Goal: Book appointment/travel/reservation

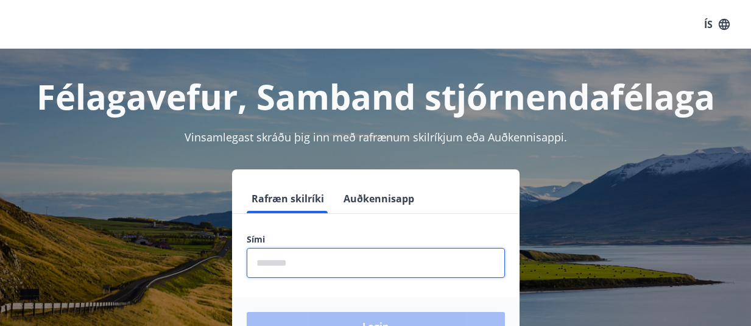
click at [286, 266] on input "phone" at bounding box center [376, 263] width 258 height 30
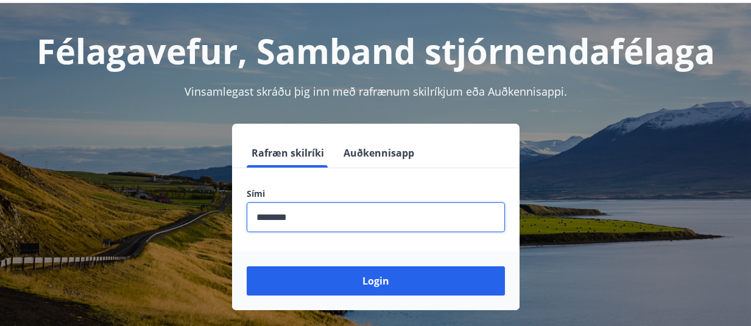
scroll to position [49, 0]
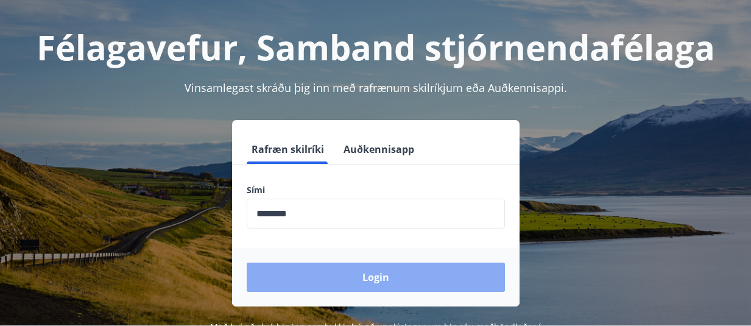
click at [357, 278] on button "Login" at bounding box center [376, 276] width 258 height 29
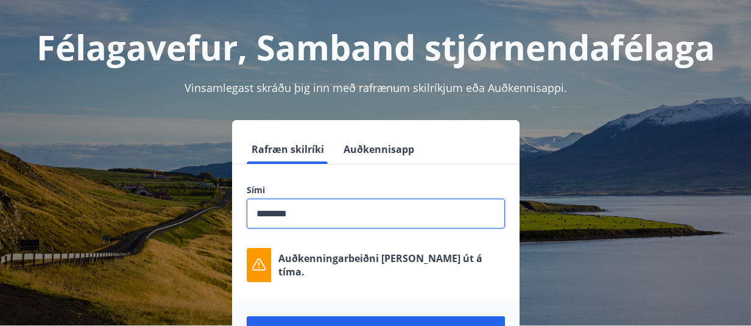
click at [281, 215] on input "phone" at bounding box center [376, 214] width 258 height 30
click at [278, 215] on input "phone" at bounding box center [376, 214] width 258 height 30
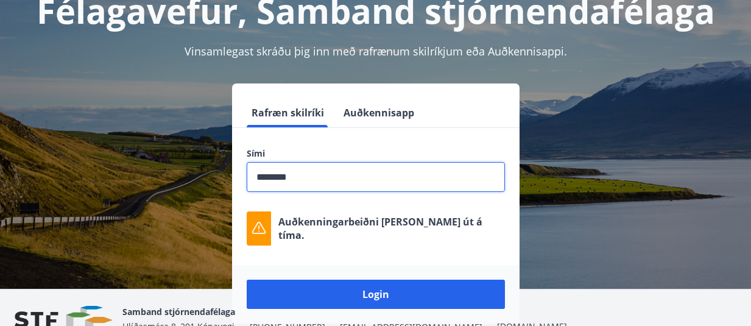
scroll to position [85, 0]
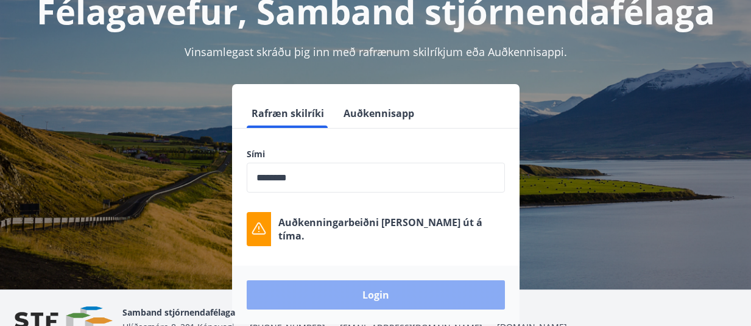
click at [357, 297] on button "Login" at bounding box center [376, 294] width 258 height 29
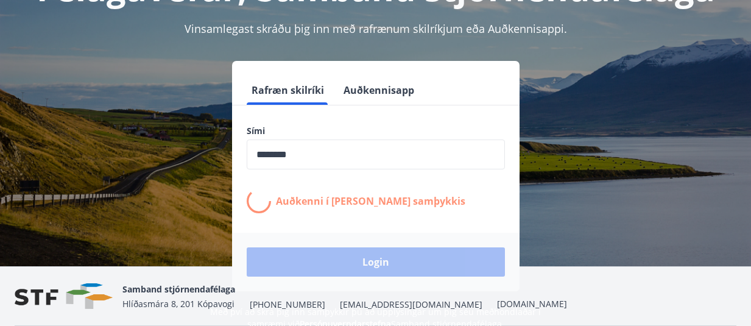
scroll to position [93, 0]
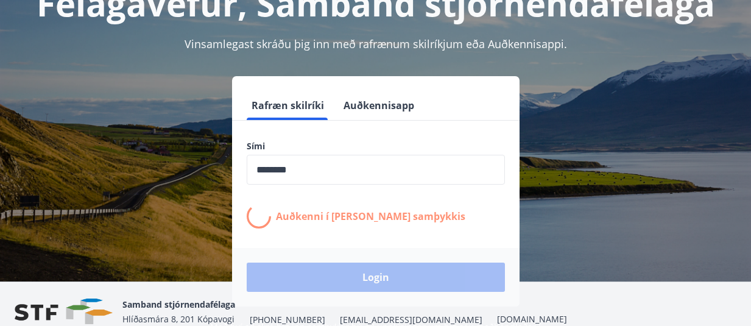
click at [652, 130] on div "Rafræn skilríki Auðkennisapp Sími ​ Auðkenni í síma bíður samþykkis Login" at bounding box center [376, 191] width 722 height 230
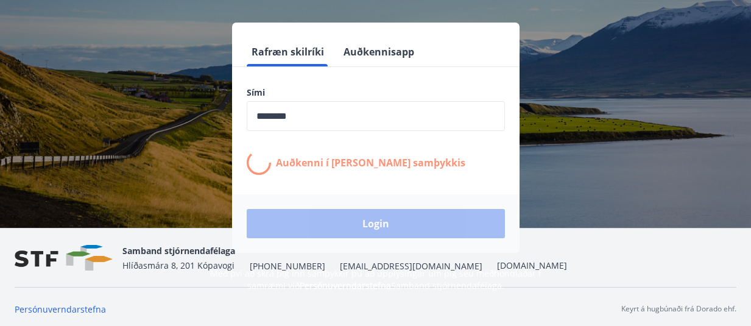
scroll to position [151, 0]
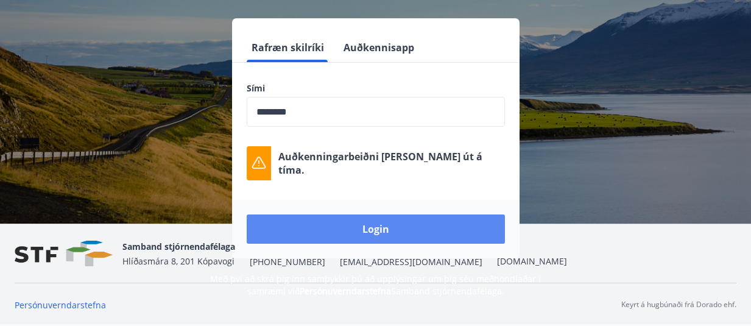
click at [377, 225] on button "Login" at bounding box center [376, 228] width 258 height 29
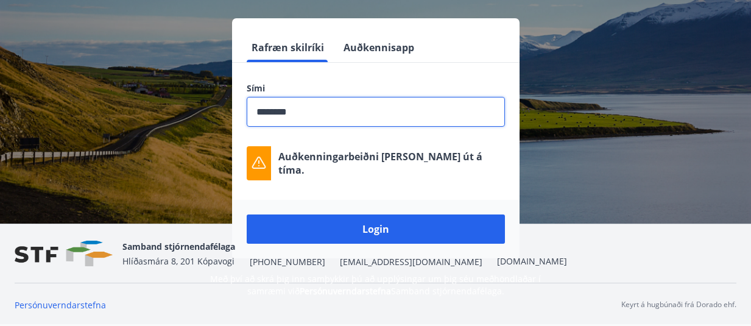
click at [280, 113] on input "phone" at bounding box center [376, 112] width 258 height 30
click at [277, 113] on input "phone" at bounding box center [376, 112] width 258 height 30
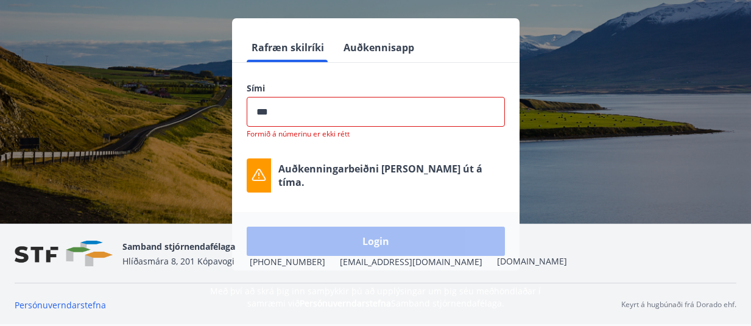
type input "********"
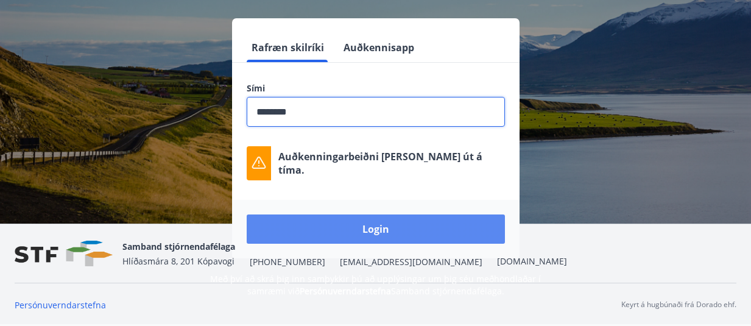
click at [395, 227] on button "Login" at bounding box center [376, 228] width 258 height 29
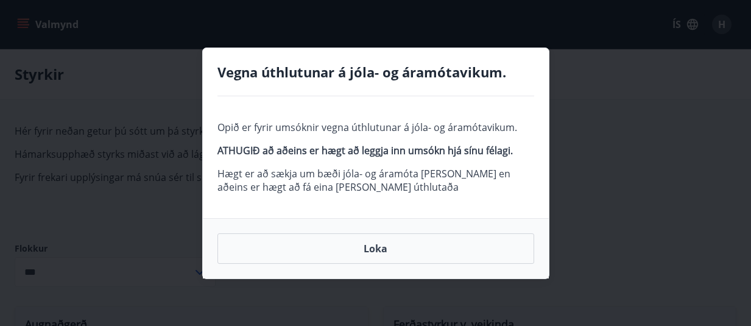
type input "***"
click at [388, 254] on button "Loka" at bounding box center [375, 248] width 317 height 30
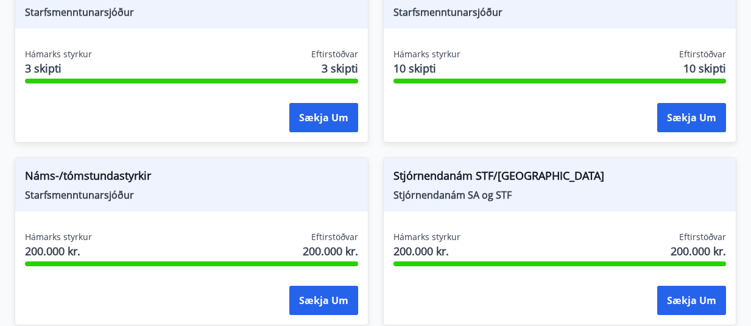
scroll to position [1612, 0]
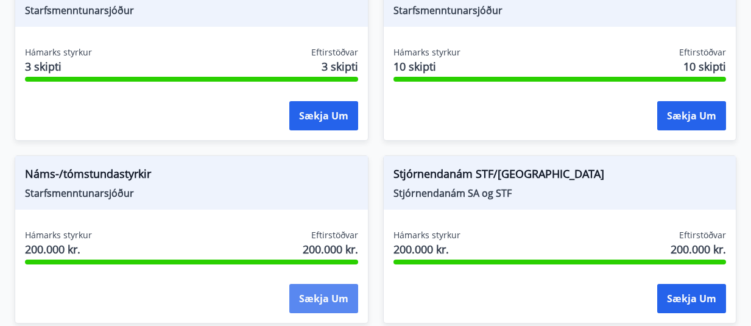
click at [325, 298] on button "Sækja um" at bounding box center [323, 298] width 69 height 29
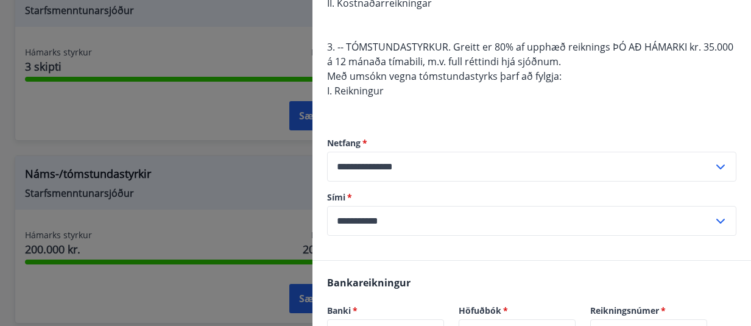
scroll to position [317, 0]
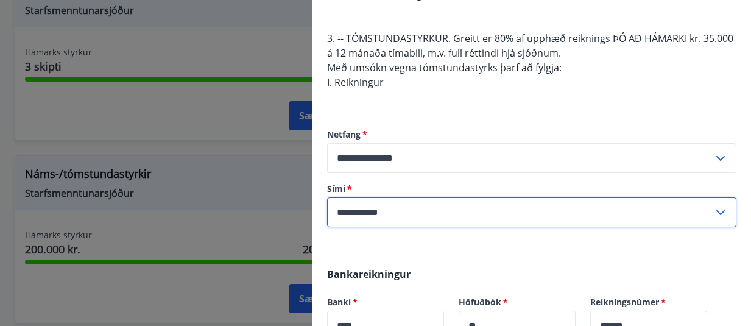
drag, startPoint x: 415, startPoint y: 213, endPoint x: 334, endPoint y: 206, distance: 81.2
click at [334, 206] on input "**********" at bounding box center [520, 212] width 386 height 30
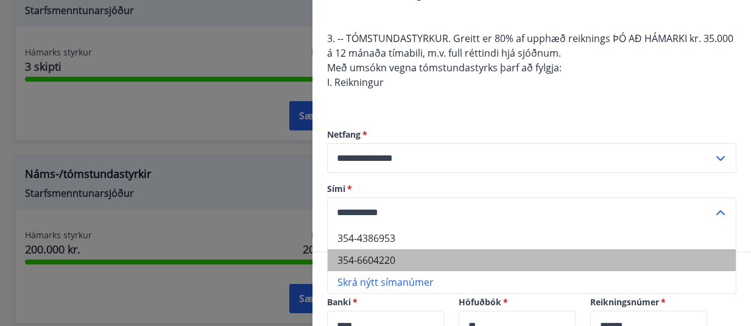
click at [375, 258] on li "354-6604220" at bounding box center [532, 260] width 408 height 22
type input "**********"
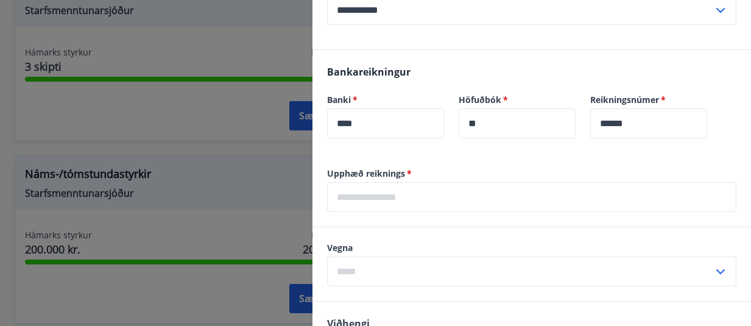
scroll to position [521, 0]
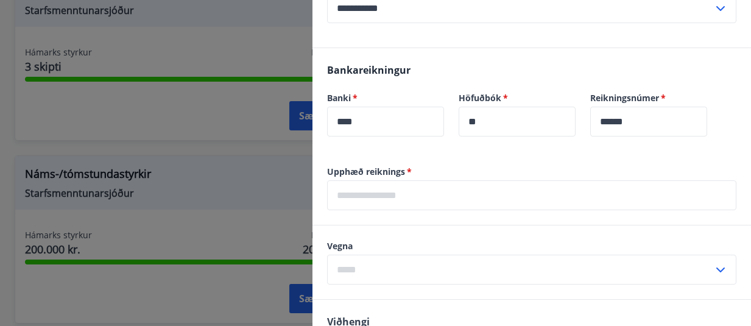
click at [394, 192] on input "text" at bounding box center [531, 195] width 409 height 30
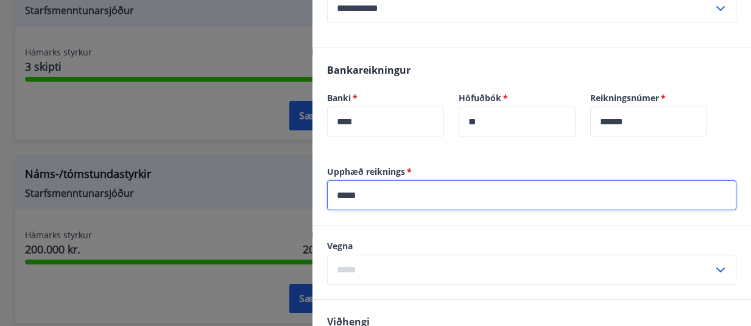
type input "*****"
click at [723, 269] on icon at bounding box center [720, 269] width 9 height 5
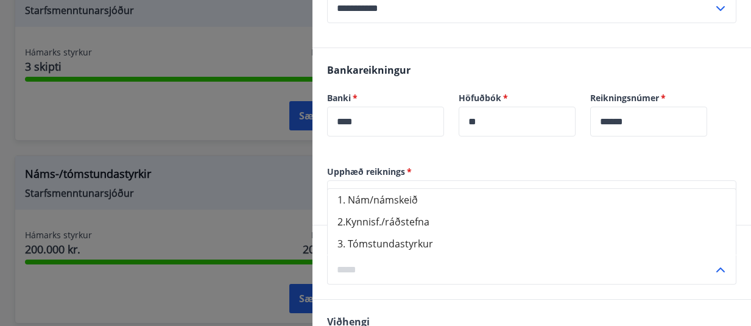
click at [445, 201] on li "1. Nám/námskeið" at bounding box center [532, 200] width 408 height 22
type input "**********"
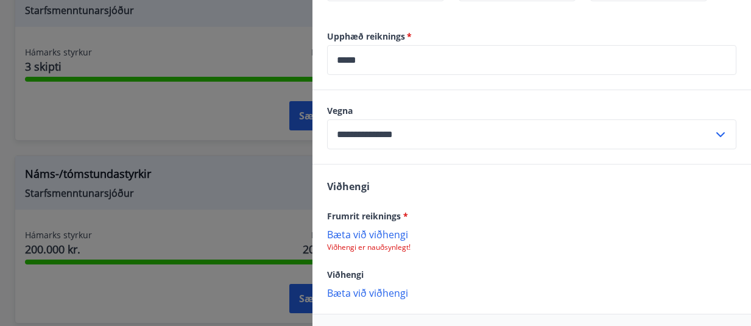
scroll to position [659, 0]
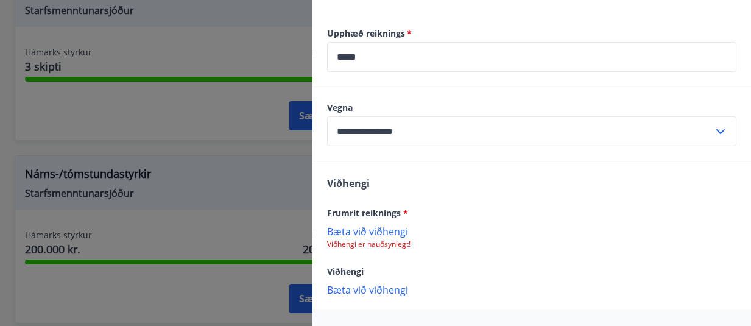
click at [365, 234] on p "Bæta við viðhengi" at bounding box center [531, 231] width 409 height 12
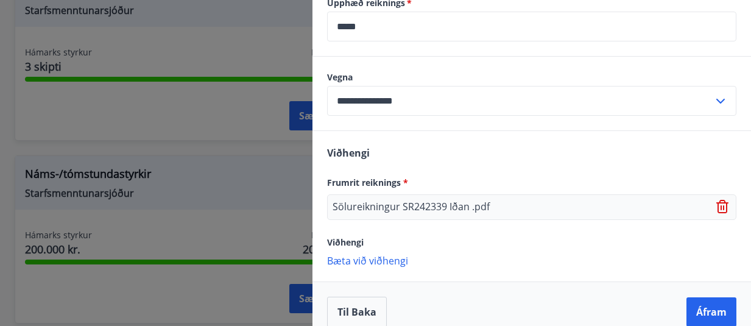
scroll to position [705, 0]
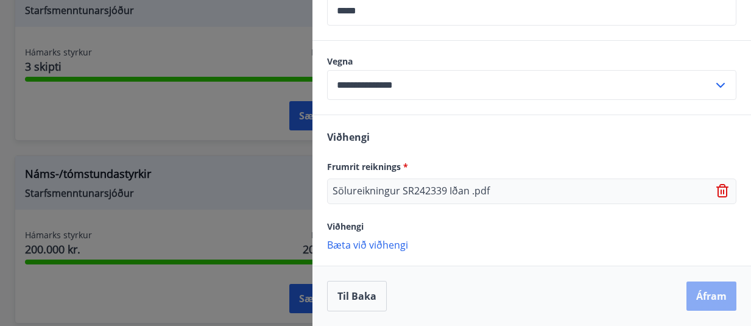
click at [714, 299] on button "Áfram" at bounding box center [711, 295] width 50 height 29
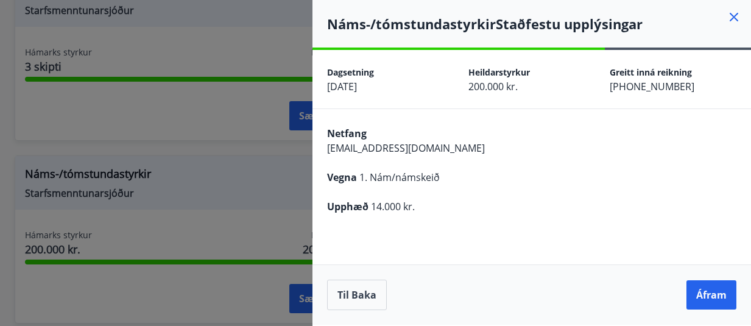
scroll to position [0, 0]
click at [706, 298] on button "Áfram" at bounding box center [711, 294] width 50 height 29
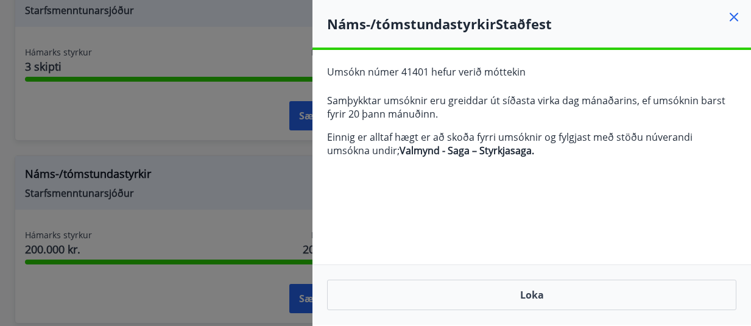
click at [734, 19] on icon at bounding box center [733, 17] width 15 height 15
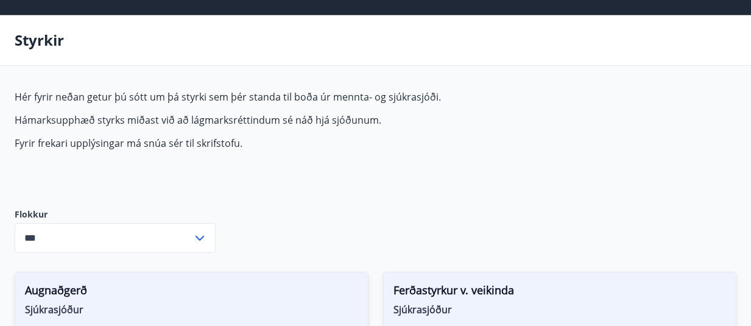
scroll to position [46, 0]
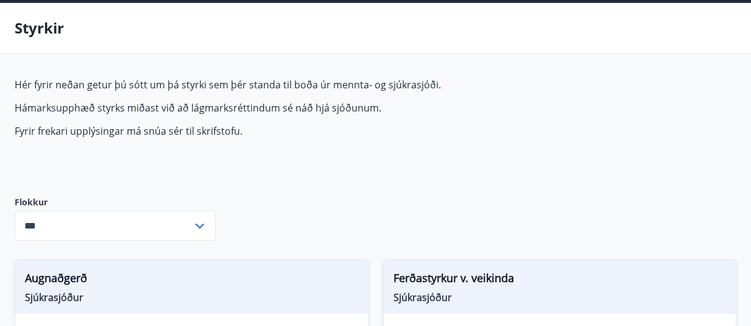
click at [202, 227] on icon at bounding box center [199, 226] width 15 height 15
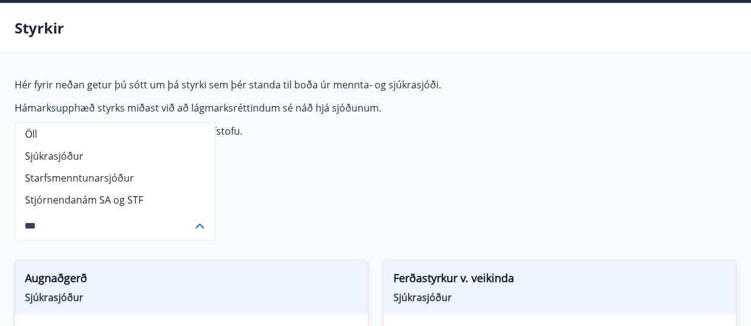
click at [201, 229] on icon at bounding box center [199, 226] width 15 height 15
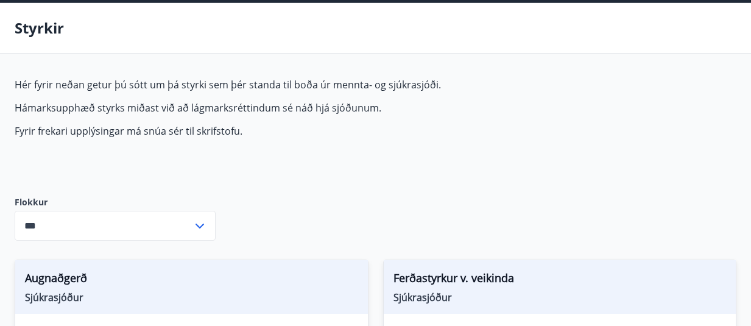
click at [201, 229] on icon at bounding box center [199, 226] width 15 height 15
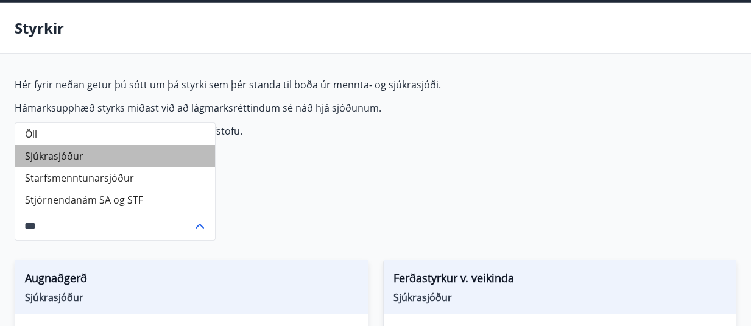
click at [80, 158] on li "Sjúkrasjóður" at bounding box center [115, 156] width 200 height 22
type input "**********"
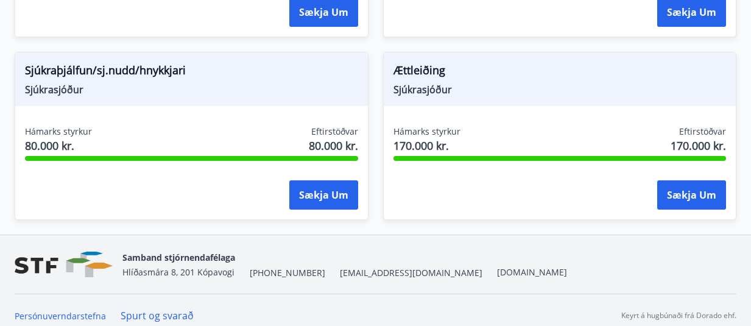
scroll to position [1361, 0]
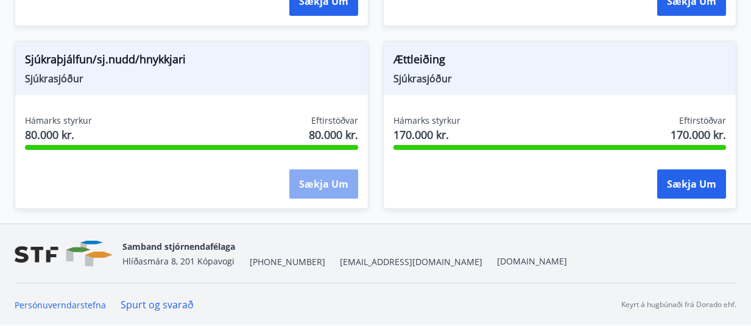
click at [324, 186] on button "Sækja um" at bounding box center [323, 183] width 69 height 29
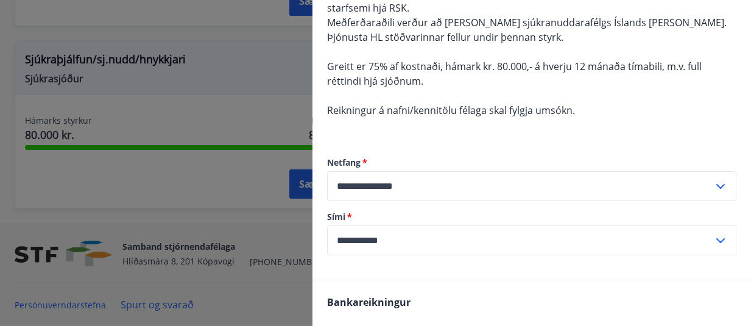
scroll to position [143, 0]
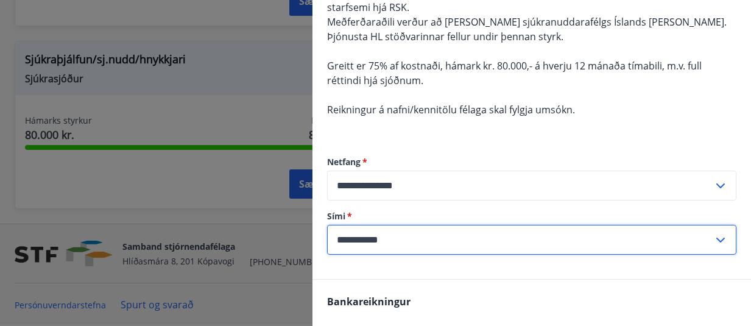
click at [434, 234] on input "**********" at bounding box center [520, 240] width 386 height 30
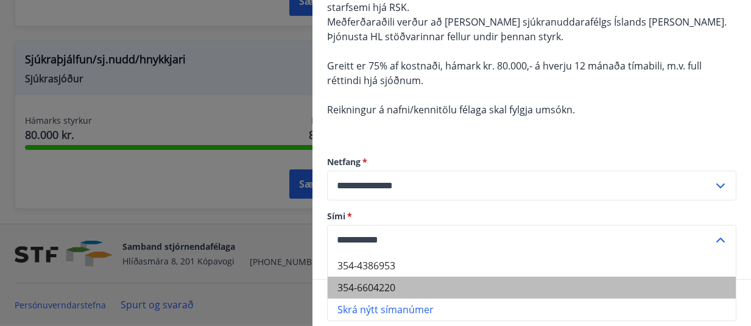
click at [382, 290] on li "354-6604220" at bounding box center [532, 287] width 408 height 22
type input "**********"
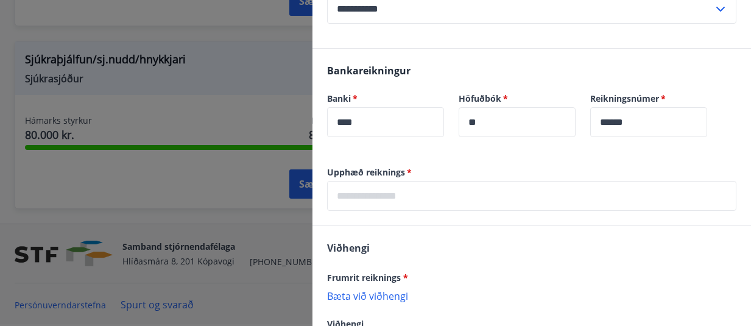
scroll to position [378, 0]
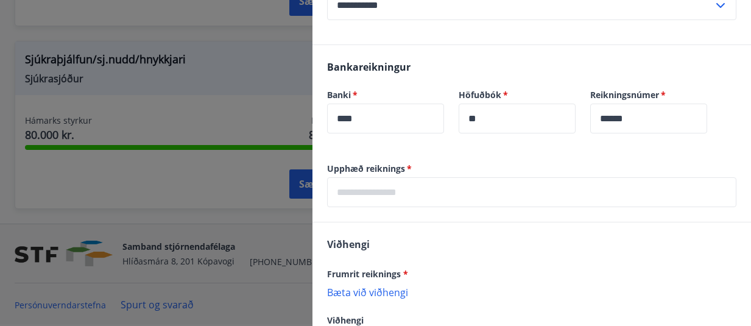
click at [424, 184] on input "text" at bounding box center [531, 192] width 409 height 30
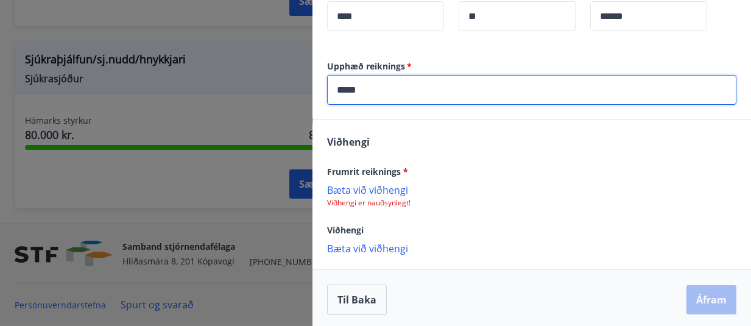
scroll to position [484, 0]
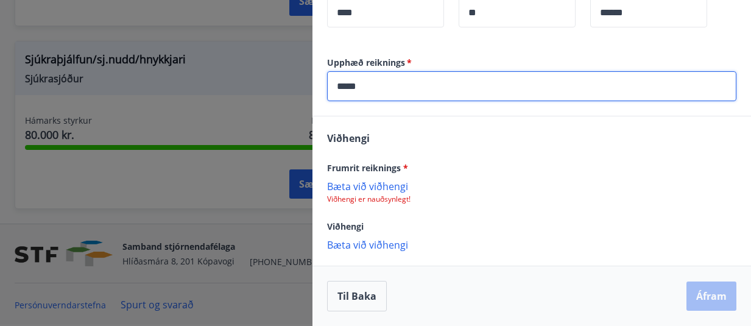
type input "*****"
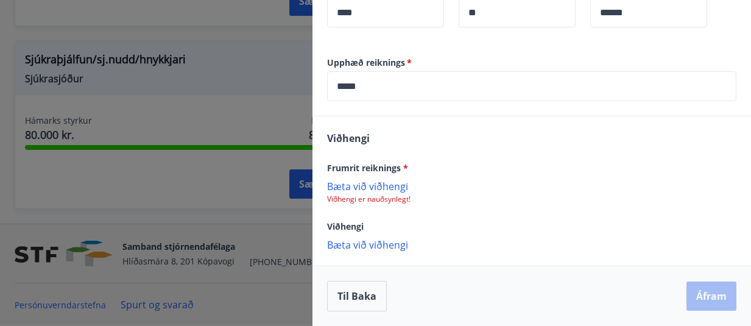
click at [375, 186] on p "Bæta við viðhengi" at bounding box center [531, 186] width 409 height 12
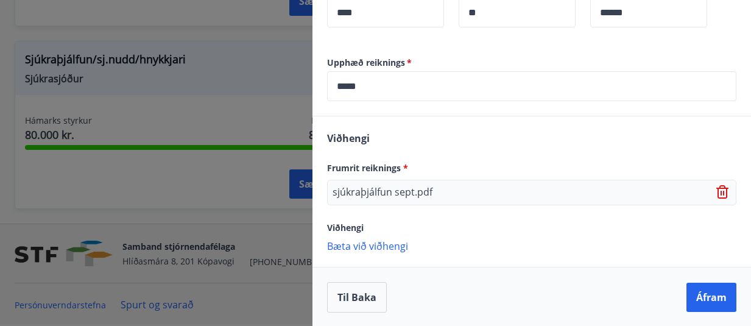
click at [380, 246] on p "Bæta við viðhengi" at bounding box center [531, 245] width 409 height 12
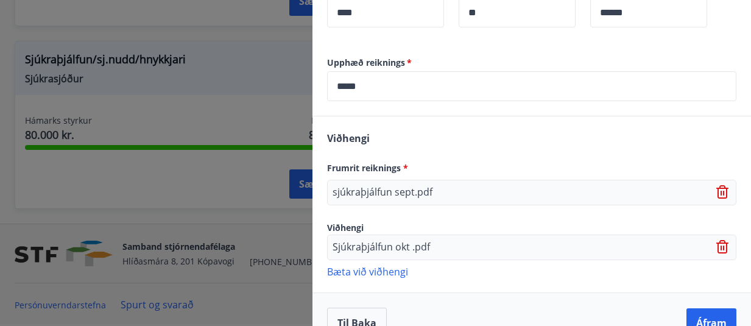
scroll to position [510, 0]
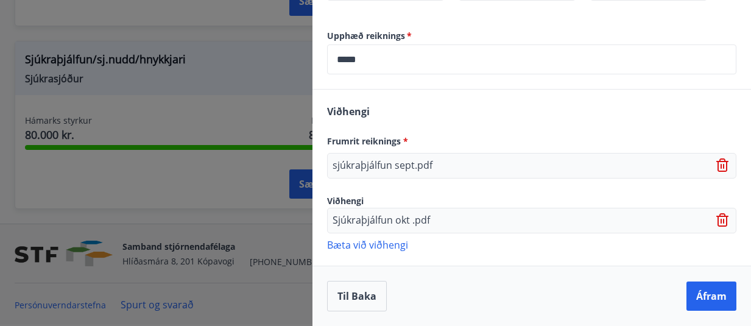
click at [387, 245] on p "Bæta við viðhengi" at bounding box center [531, 244] width 409 height 12
click at [371, 247] on p "Bæta við viðhengi" at bounding box center [531, 244] width 409 height 12
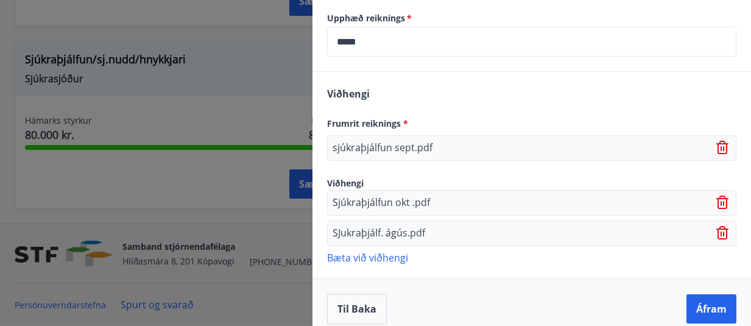
scroll to position [541, 0]
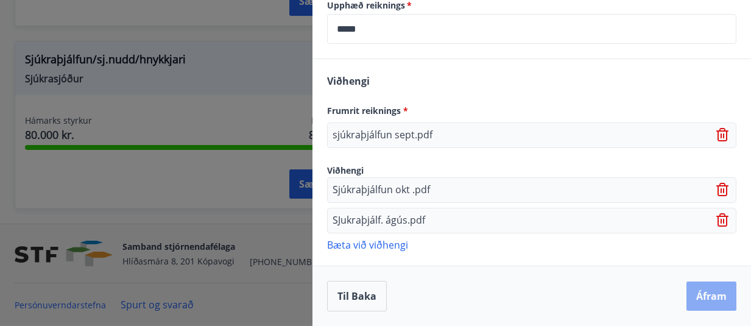
click at [714, 298] on button "Áfram" at bounding box center [711, 295] width 50 height 29
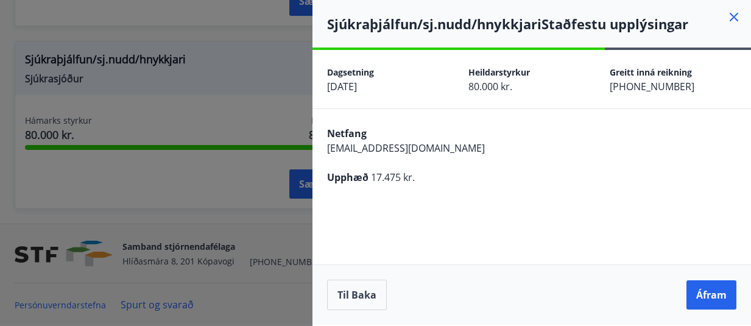
scroll to position [0, 0]
click at [717, 296] on button "Áfram" at bounding box center [711, 294] width 50 height 29
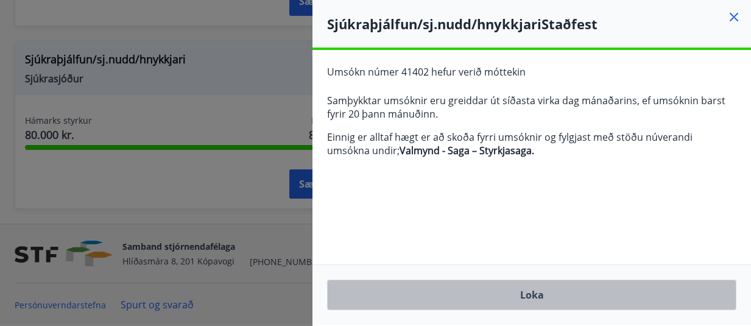
click at [544, 300] on button "Loka" at bounding box center [531, 295] width 409 height 30
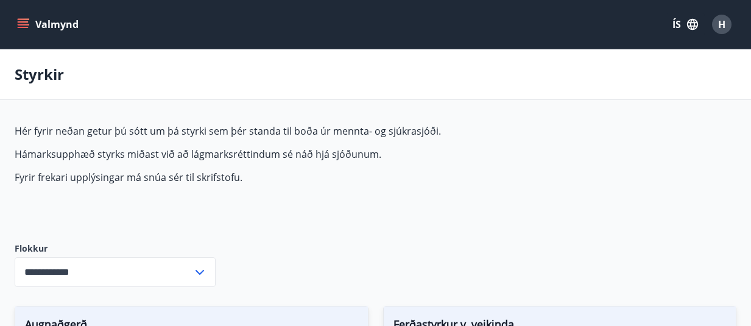
click at [24, 26] on icon "menu" at bounding box center [23, 24] width 12 height 12
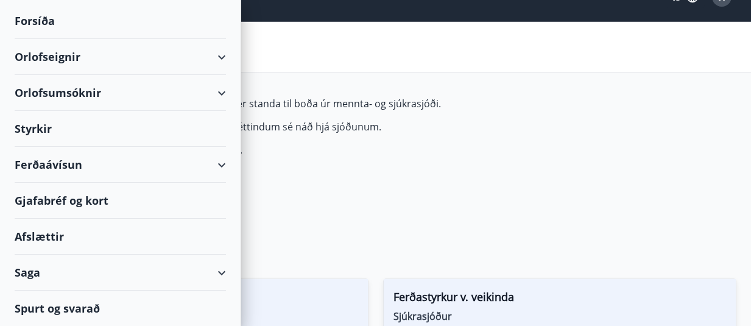
scroll to position [32, 0]
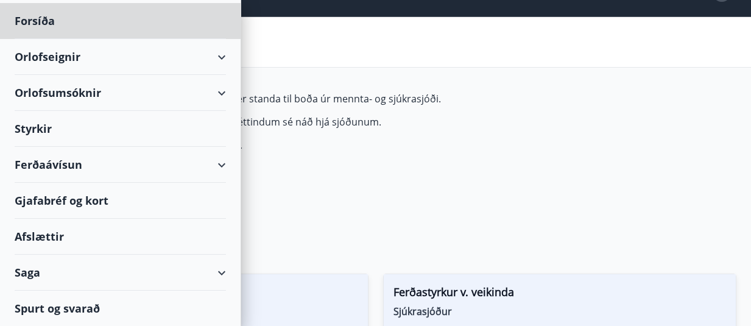
click at [37, 130] on div "Styrkir" at bounding box center [120, 129] width 211 height 36
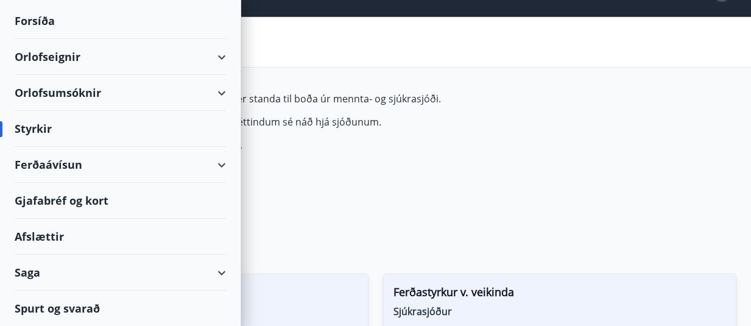
click at [27, 273] on div "Saga" at bounding box center [120, 273] width 211 height 36
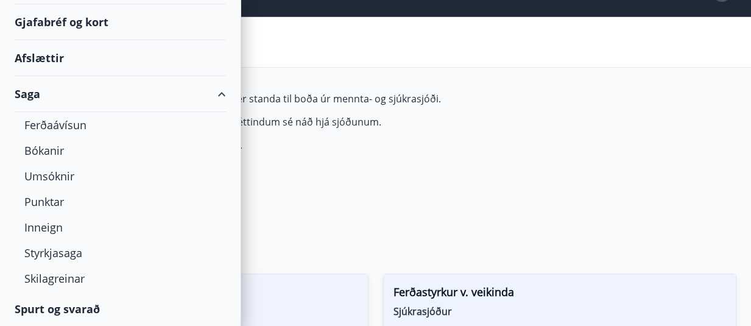
scroll to position [230, 0]
click at [50, 252] on div "Styrkjasaga" at bounding box center [120, 252] width 192 height 26
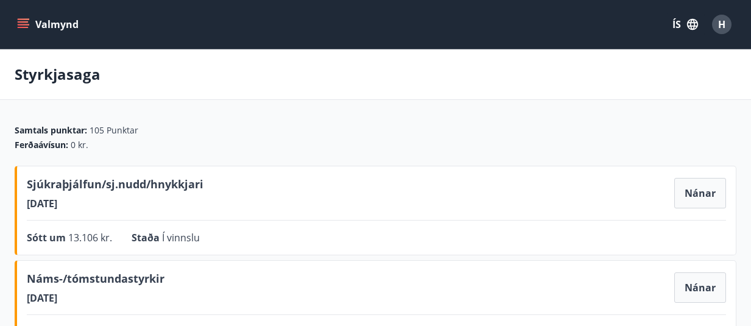
click at [22, 28] on icon "menu" at bounding box center [23, 24] width 12 height 12
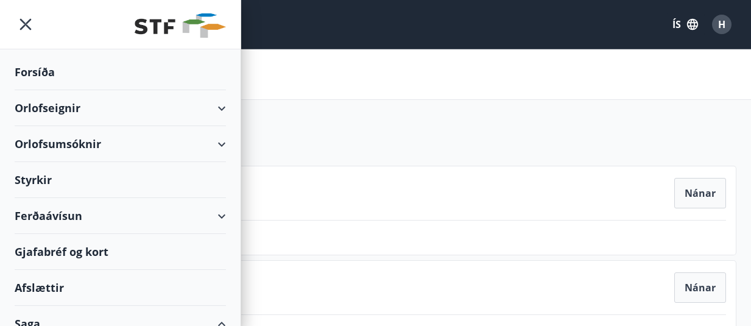
click at [35, 290] on div "Afslættir" at bounding box center [120, 288] width 211 height 36
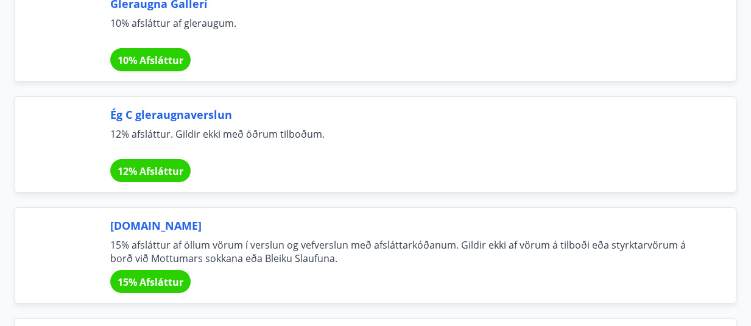
scroll to position [210, 0]
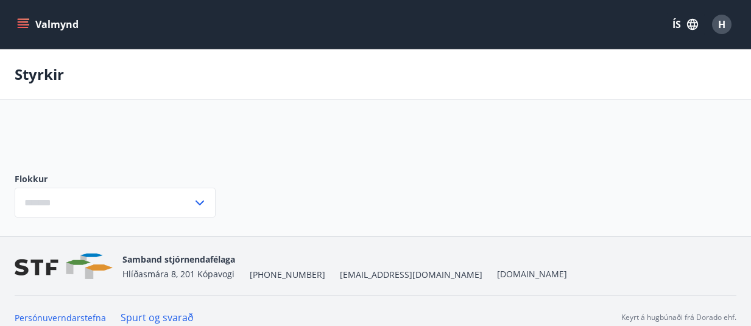
scroll to position [13, 0]
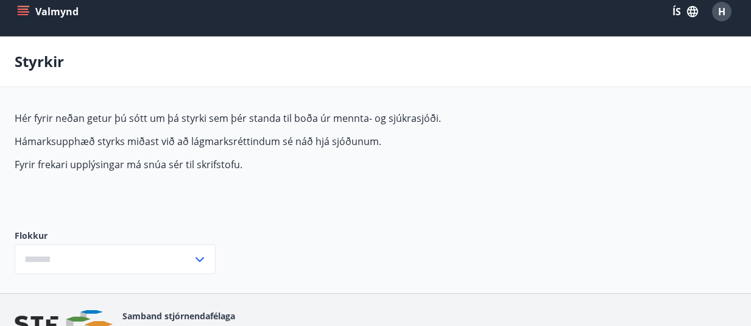
type input "***"
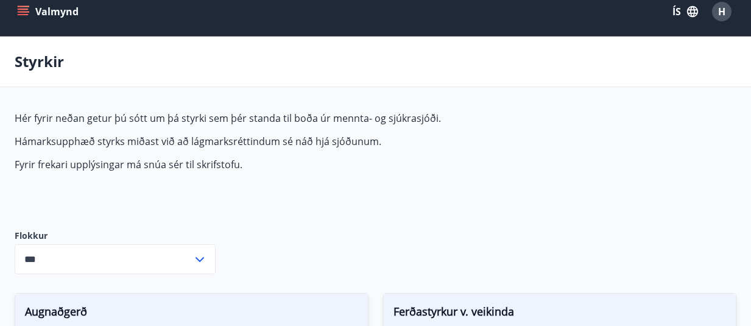
click at [17, 16] on icon "menu" at bounding box center [23, 11] width 12 height 12
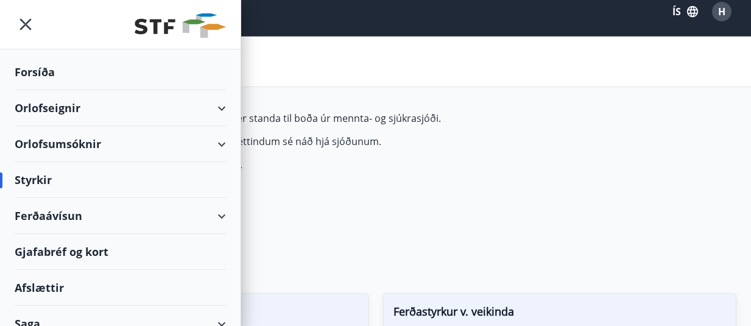
click at [57, 110] on div "Orlofseignir" at bounding box center [120, 108] width 211 height 36
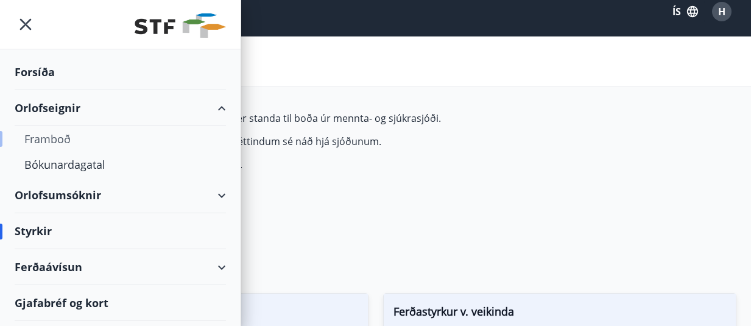
click at [63, 138] on div "Framboð" at bounding box center [120, 139] width 192 height 26
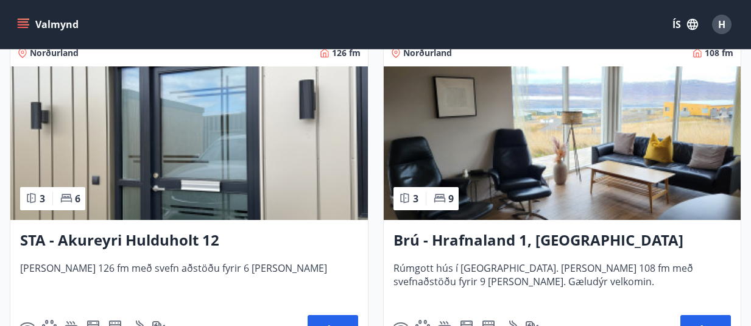
scroll to position [892, 0]
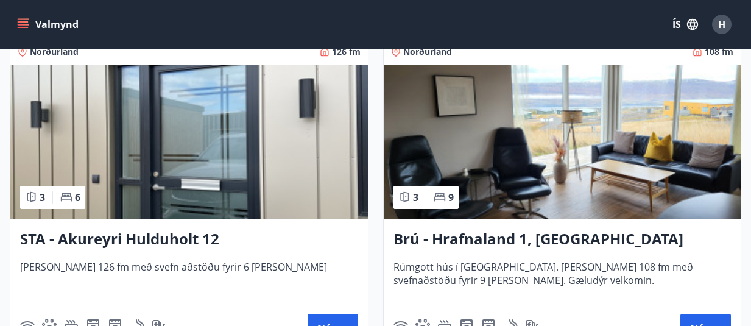
click at [158, 153] on img at bounding box center [188, 141] width 357 height 153
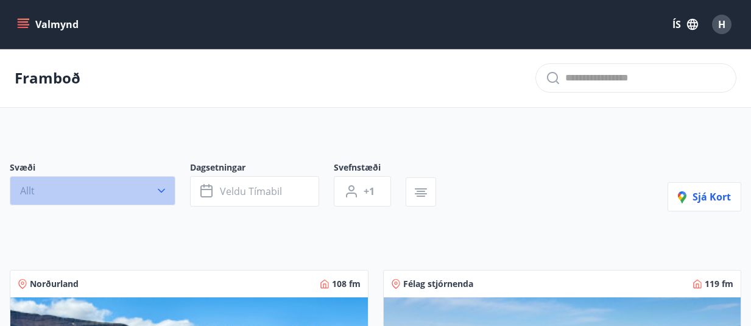
click at [163, 189] on icon "button" at bounding box center [161, 191] width 12 height 12
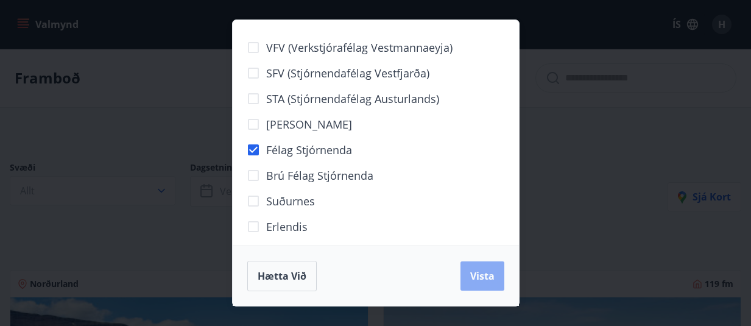
click at [493, 285] on button "Vista" at bounding box center [482, 275] width 44 height 29
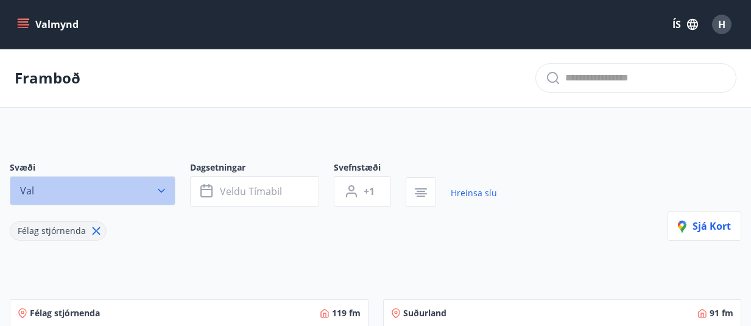
click at [157, 195] on icon "button" at bounding box center [161, 191] width 12 height 12
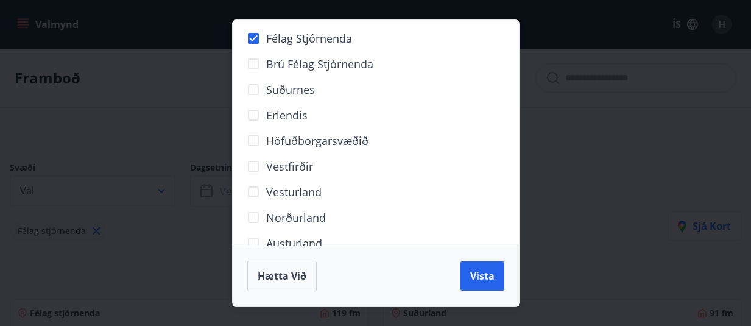
scroll to position [162, 0]
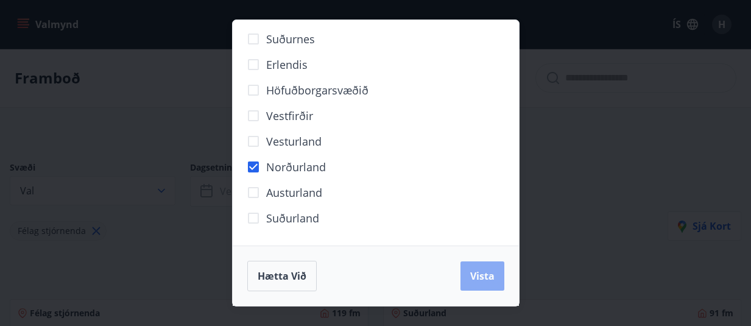
click at [477, 266] on button "Vista" at bounding box center [482, 275] width 44 height 29
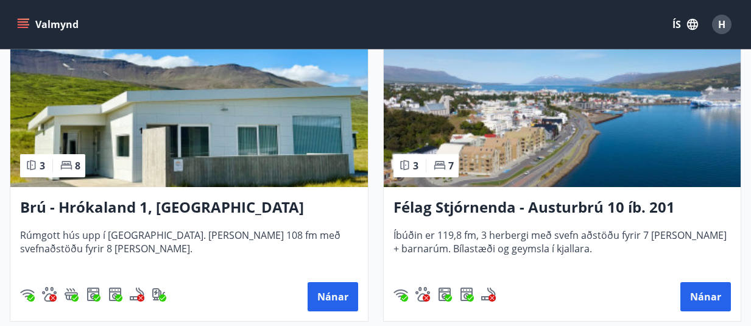
scroll to position [294, 0]
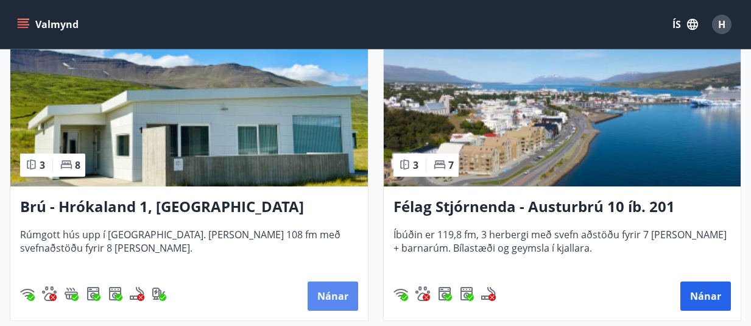
click at [326, 292] on button "Nánar" at bounding box center [333, 295] width 51 height 29
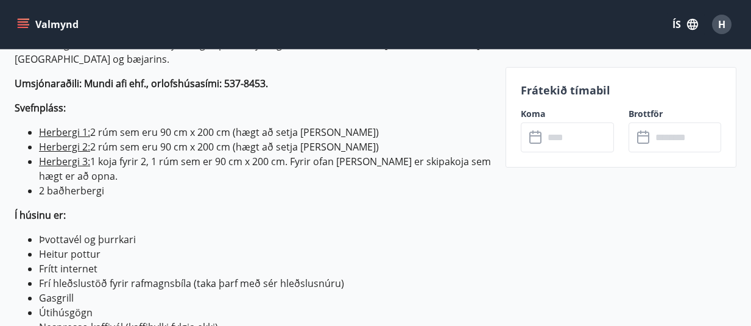
scroll to position [455, 0]
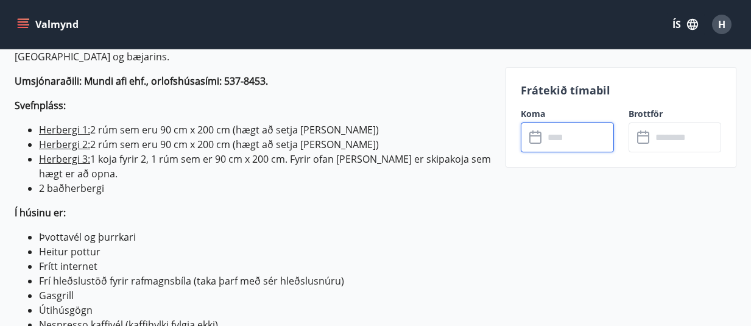
click at [569, 136] on input "text" at bounding box center [579, 137] width 70 height 30
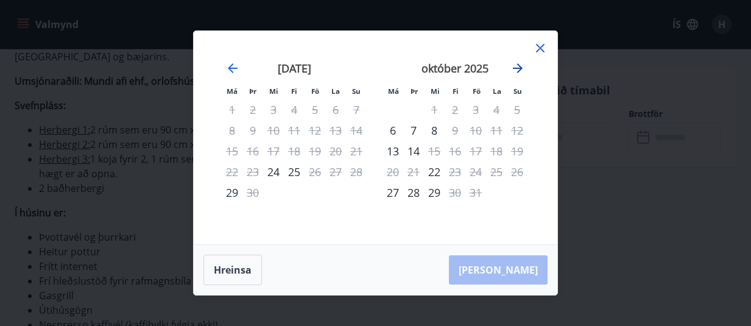
click at [519, 71] on icon "Move forward to switch to the next month." at bounding box center [518, 68] width 10 height 10
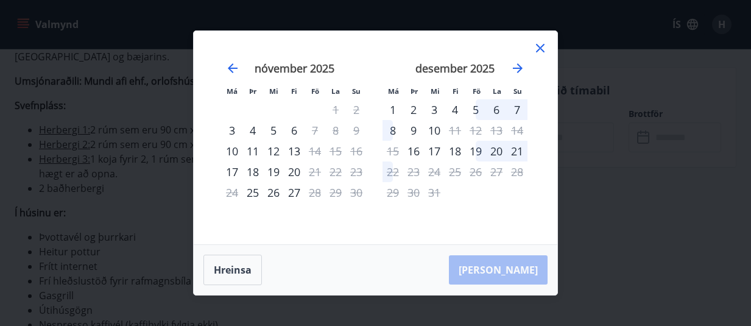
click at [537, 53] on icon at bounding box center [540, 48] width 15 height 15
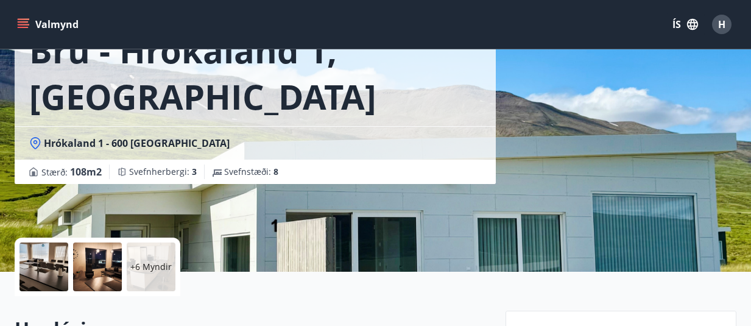
scroll to position [89, 0]
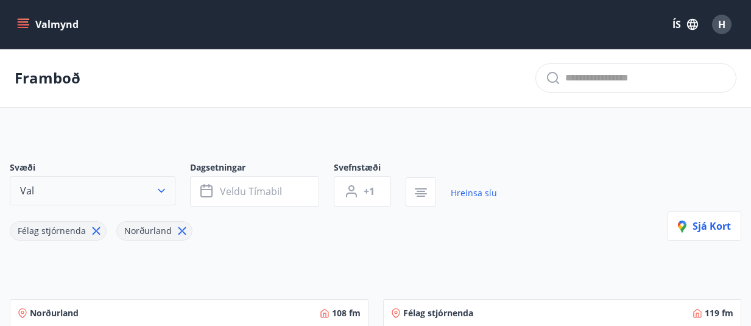
click at [165, 191] on icon "button" at bounding box center [161, 191] width 12 height 12
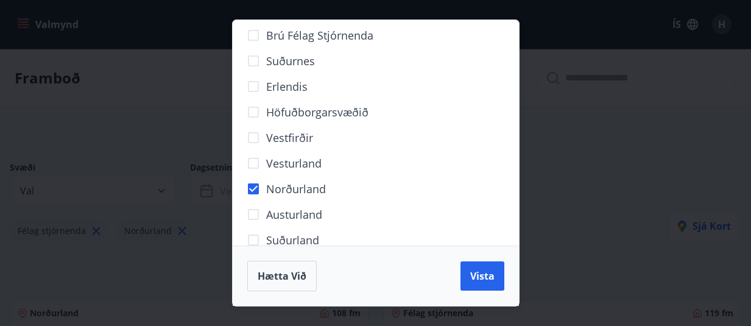
scroll to position [162, 0]
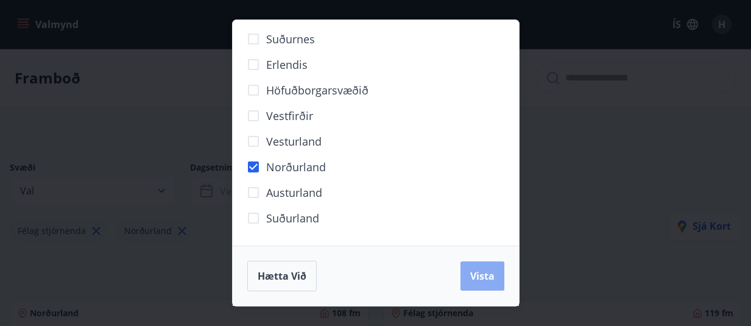
click at [482, 273] on span "Vista" at bounding box center [482, 275] width 24 height 13
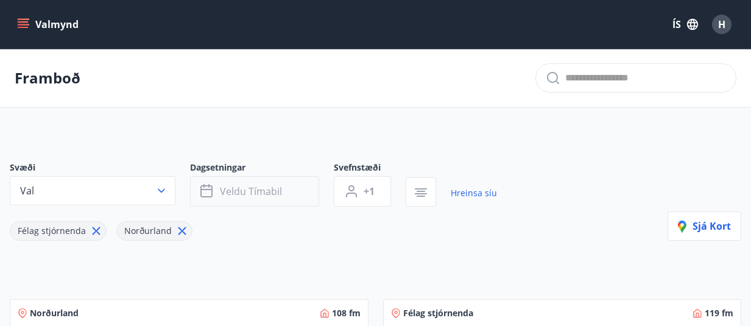
click at [262, 190] on span "Veldu tímabil" at bounding box center [251, 191] width 62 height 13
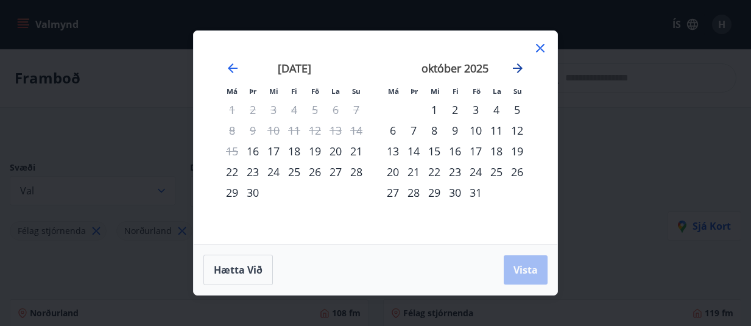
click at [516, 71] on icon "Move forward to switch to the next month." at bounding box center [517, 68] width 15 height 15
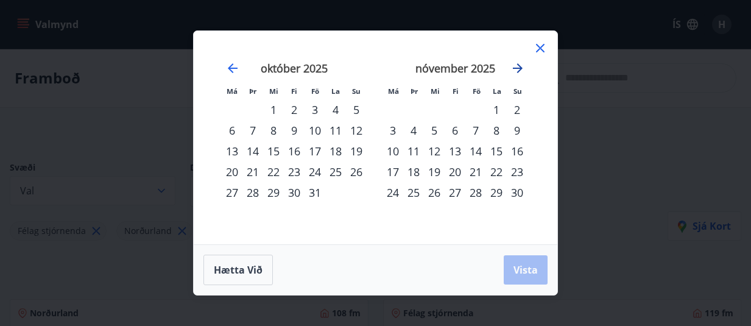
click at [516, 71] on icon "Move forward to switch to the next month." at bounding box center [517, 68] width 15 height 15
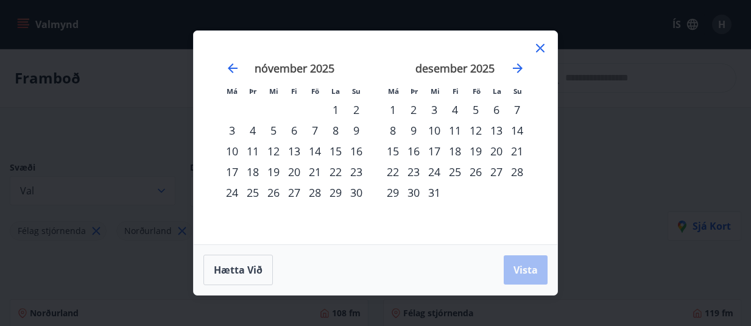
click at [477, 176] on div "26" at bounding box center [475, 171] width 21 height 21
click at [519, 73] on icon "Move forward to switch to the next month." at bounding box center [517, 68] width 15 height 15
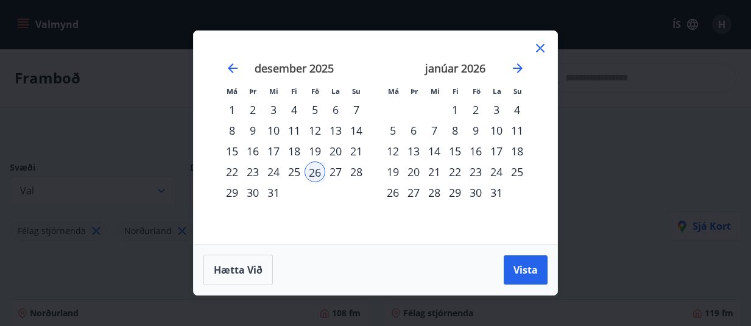
click at [477, 110] on div "2" at bounding box center [475, 109] width 21 height 21
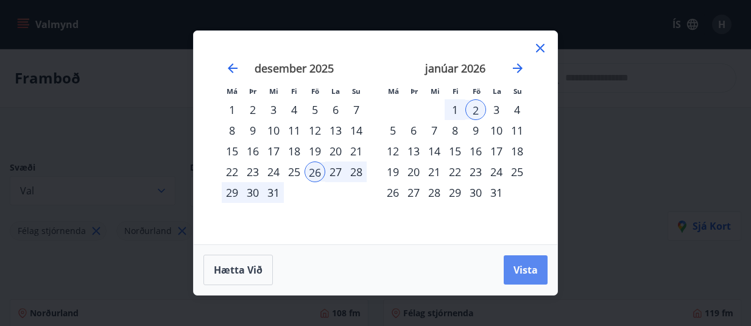
click at [527, 274] on span "Vista" at bounding box center [525, 269] width 24 height 13
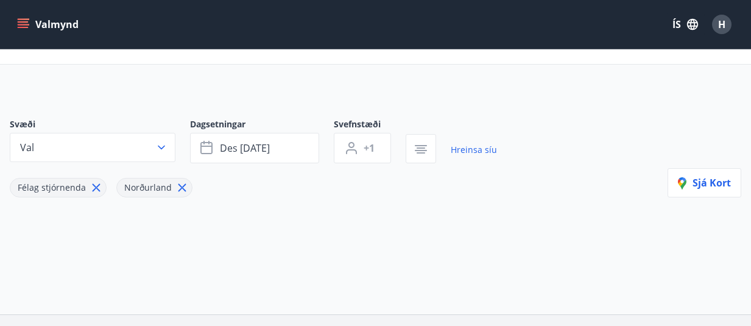
scroll to position [32, 0]
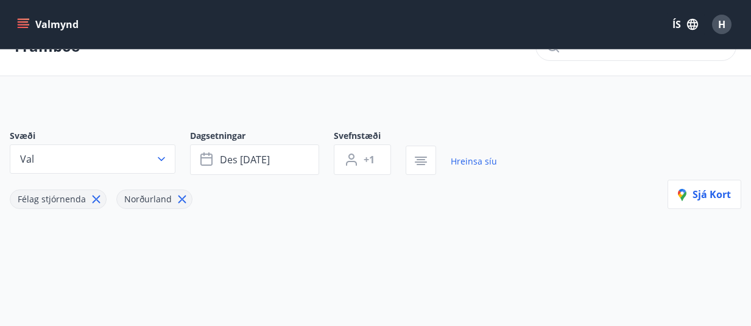
click at [82, 200] on span "Félag stjórnenda" at bounding box center [52, 199] width 68 height 12
click at [93, 198] on icon at bounding box center [97, 199] width 8 height 8
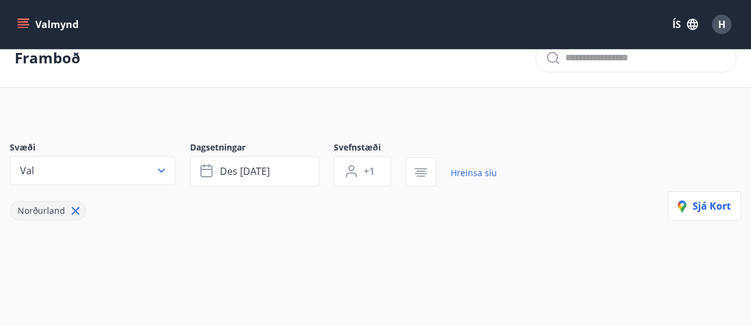
scroll to position [4, 0]
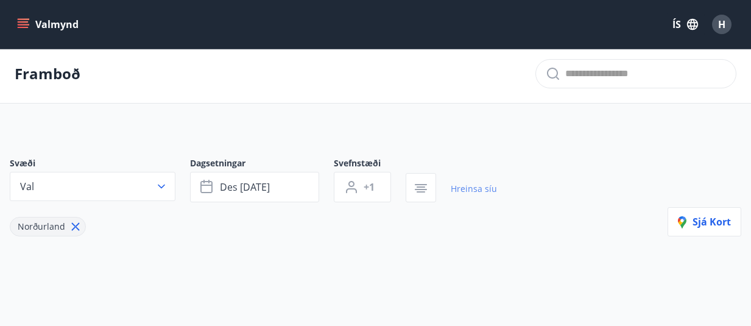
click at [471, 189] on link "Hreinsa síu" at bounding box center [474, 188] width 46 height 27
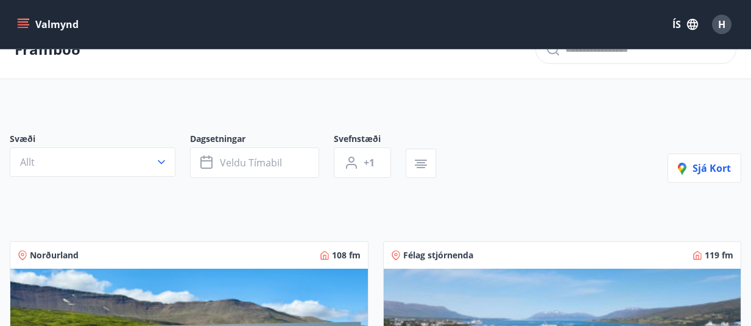
scroll to position [38, 0]
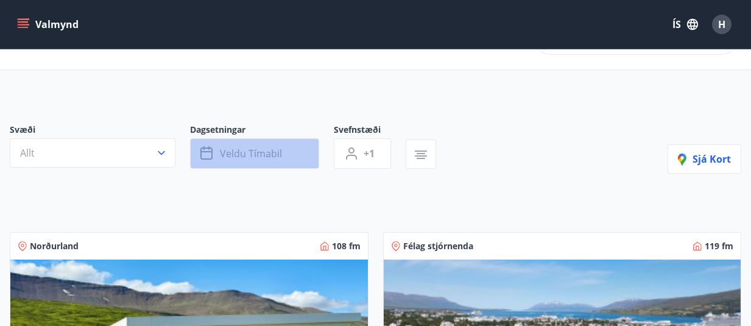
click at [251, 152] on span "Veldu tímabil" at bounding box center [251, 153] width 62 height 13
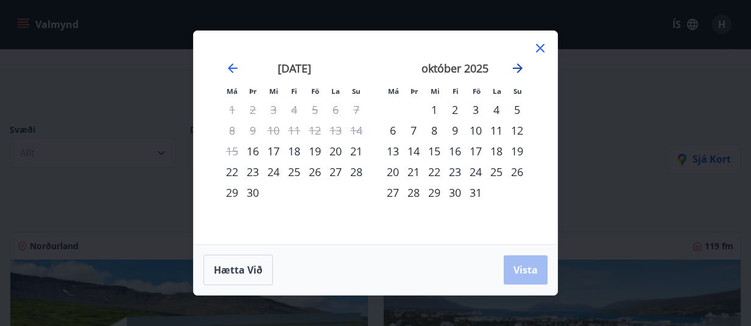
click at [519, 67] on icon "Move forward to switch to the next month." at bounding box center [518, 68] width 10 height 10
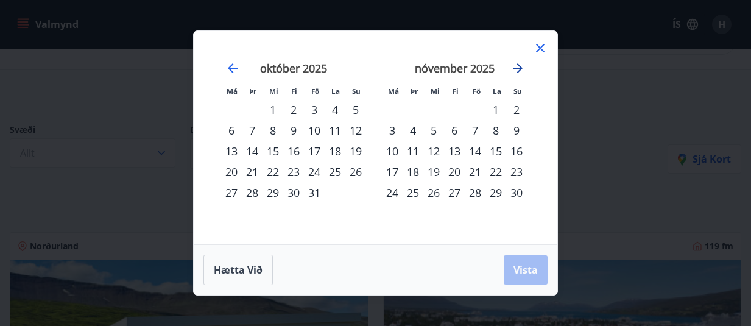
click at [519, 67] on icon "Move forward to switch to the next month." at bounding box center [518, 68] width 10 height 10
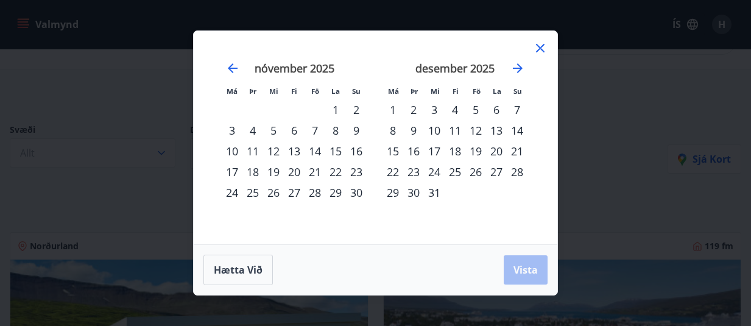
click at [471, 170] on div "26" at bounding box center [475, 171] width 21 height 21
click at [515, 70] on icon "Move forward to switch to the next month." at bounding box center [517, 68] width 15 height 15
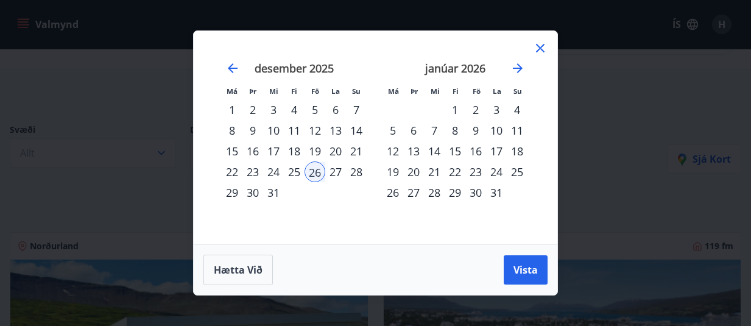
click at [476, 115] on div "2" at bounding box center [475, 109] width 21 height 21
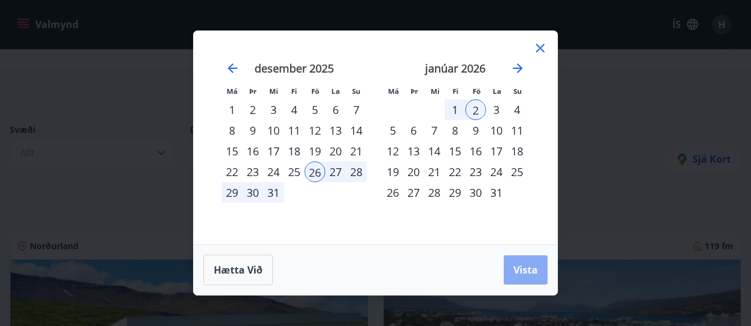
click at [522, 273] on span "Vista" at bounding box center [525, 269] width 24 height 13
